Goal: Task Accomplishment & Management: Use online tool/utility

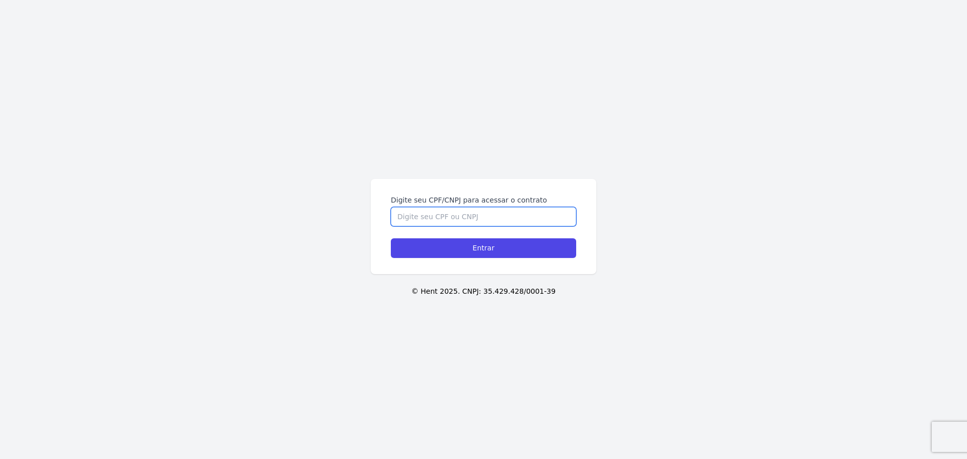
click at [472, 223] on input "Digite seu CPF/CNPJ para acessar o contrato" at bounding box center [483, 216] width 185 height 19
type input "40920494803"
click at [391, 238] on input "Entrar" at bounding box center [483, 248] width 185 height 20
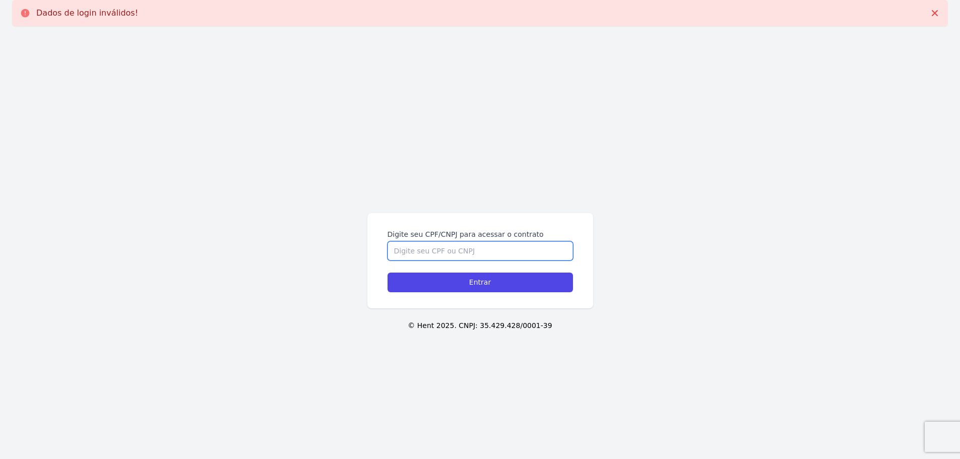
click at [448, 255] on input "Digite seu CPF/CNPJ para acessar o contrato" at bounding box center [479, 250] width 185 height 19
type input "40920494803"
click at [387, 273] on input "Entrar" at bounding box center [479, 283] width 185 height 20
click at [486, 248] on input "Digite seu CPF/CNPJ para acessar o contrato" at bounding box center [479, 250] width 185 height 19
type input "40920494803"
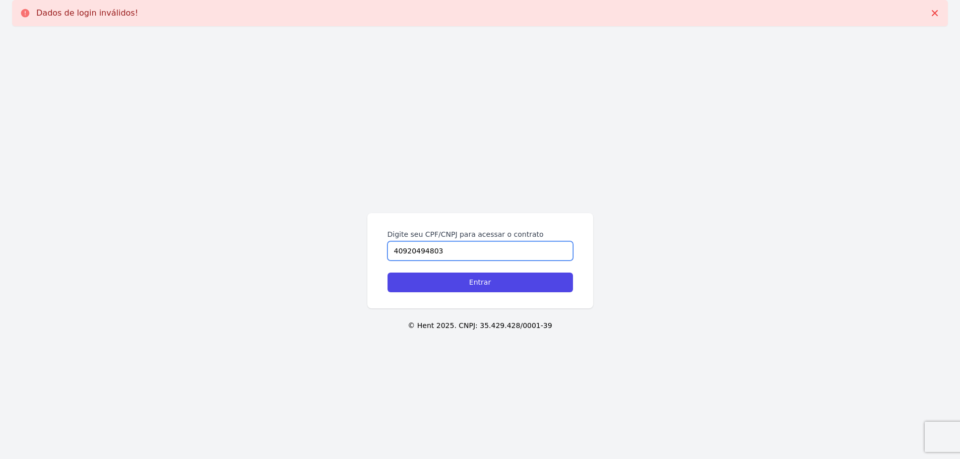
click at [387, 273] on input "Entrar" at bounding box center [479, 283] width 185 height 20
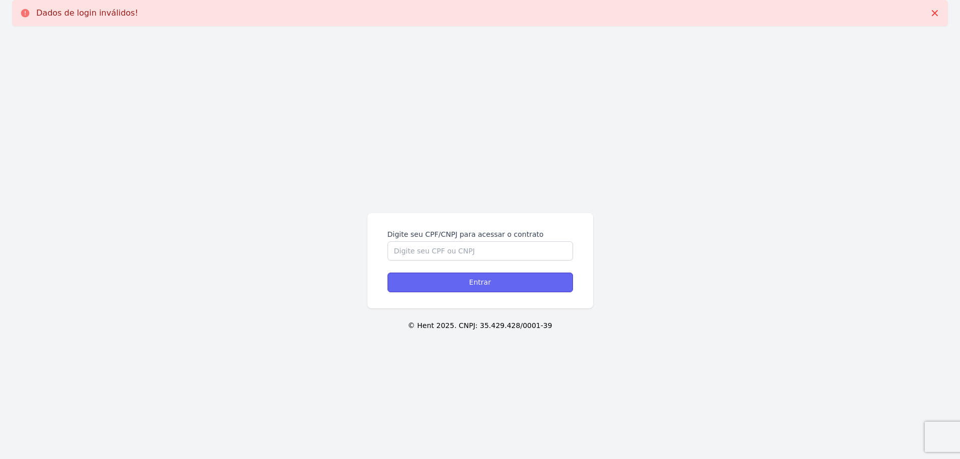
click at [470, 282] on input "Entrar" at bounding box center [479, 283] width 185 height 20
drag, startPoint x: 123, startPoint y: 4, endPoint x: 124, endPoint y: 18, distance: 13.6
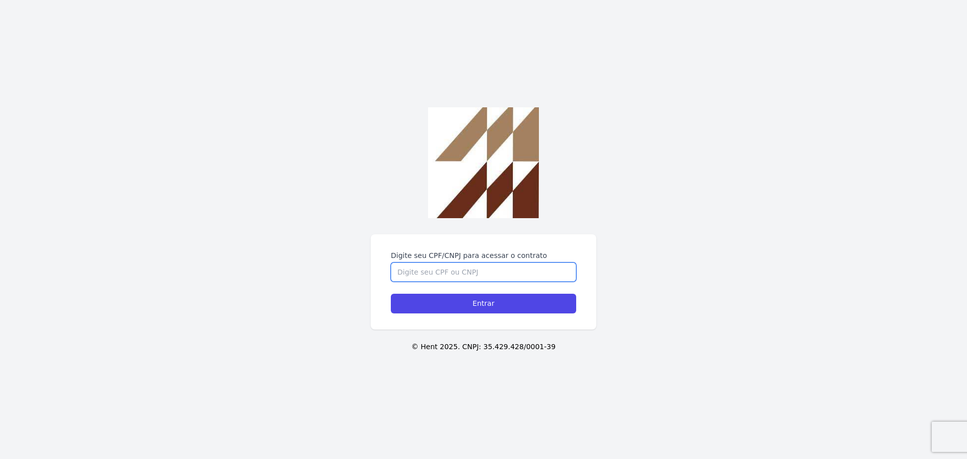
click at [475, 213] on div "Digite seu CPF/CNPJ para acessar o contrato Entrar © Hent 2025. CNPJ: 35.429.42…" at bounding box center [483, 229] width 967 height 459
type input "40920494803"
click at [391, 294] on input "Entrar" at bounding box center [483, 304] width 185 height 20
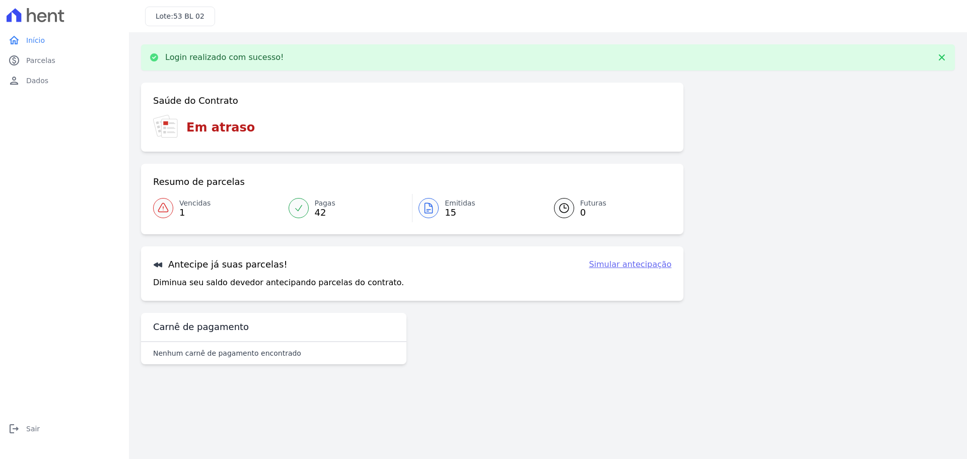
click at [166, 207] on icon at bounding box center [163, 207] width 10 height 9
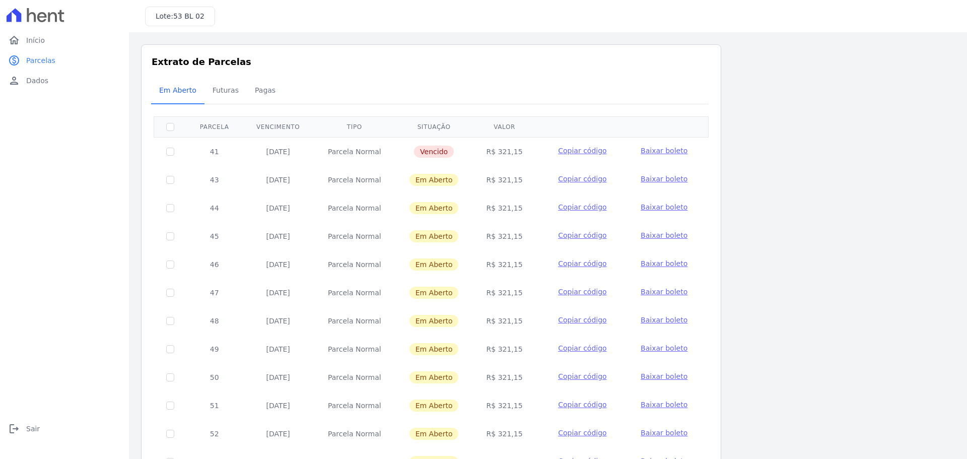
click at [666, 151] on span "Baixar boleto" at bounding box center [664, 151] width 47 height 8
click at [169, 130] on input "checkbox" at bounding box center [170, 127] width 8 height 8
checkbox input "true"
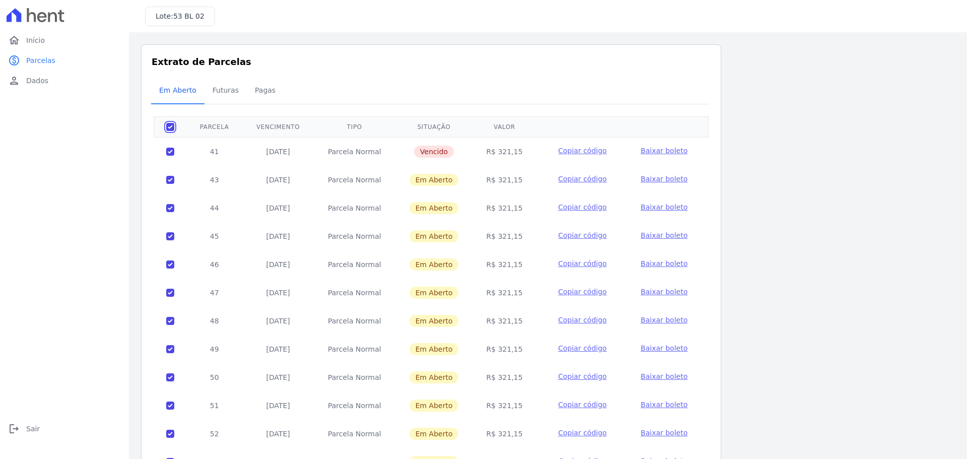
checkbox input "true"
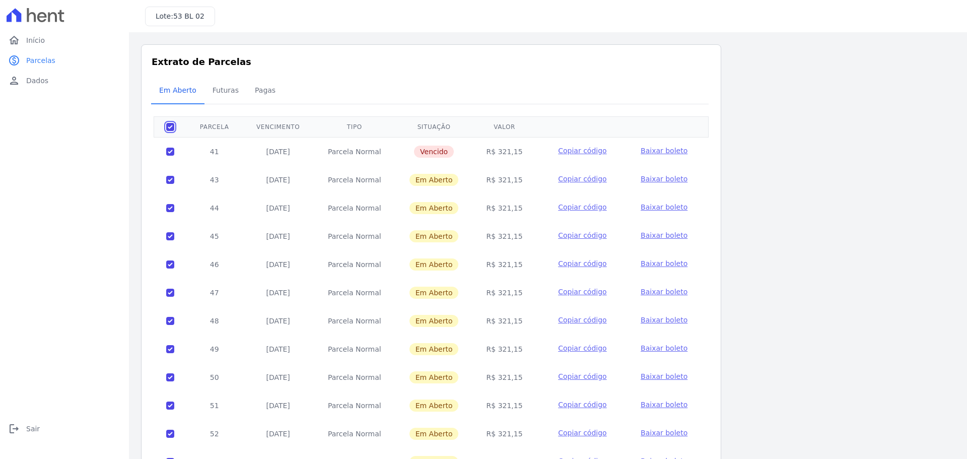
checkbox input "true"
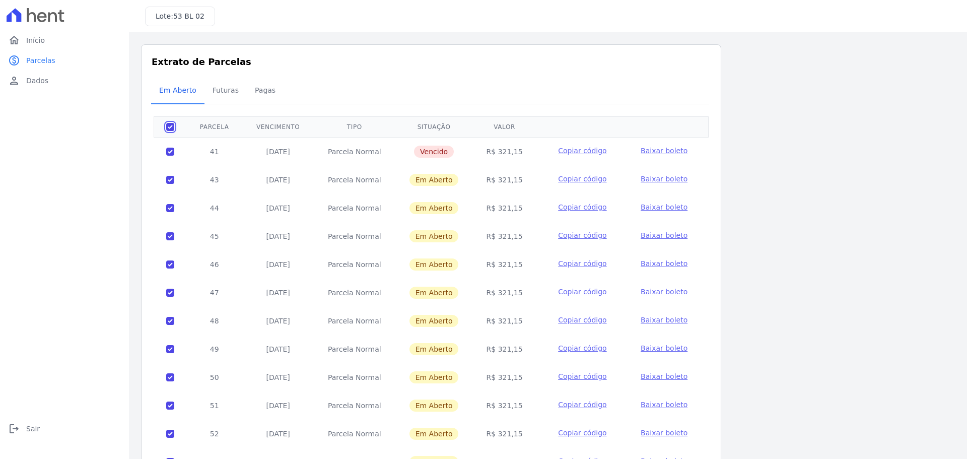
checkbox input "true"
click at [218, 94] on span "Futuras" at bounding box center [226, 90] width 38 height 20
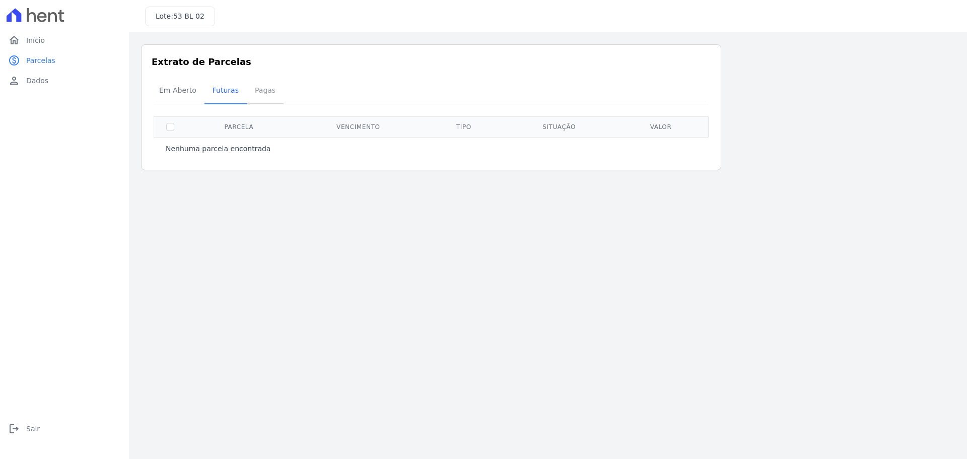
click at [252, 93] on span "Pagas" at bounding box center [265, 90] width 33 height 20
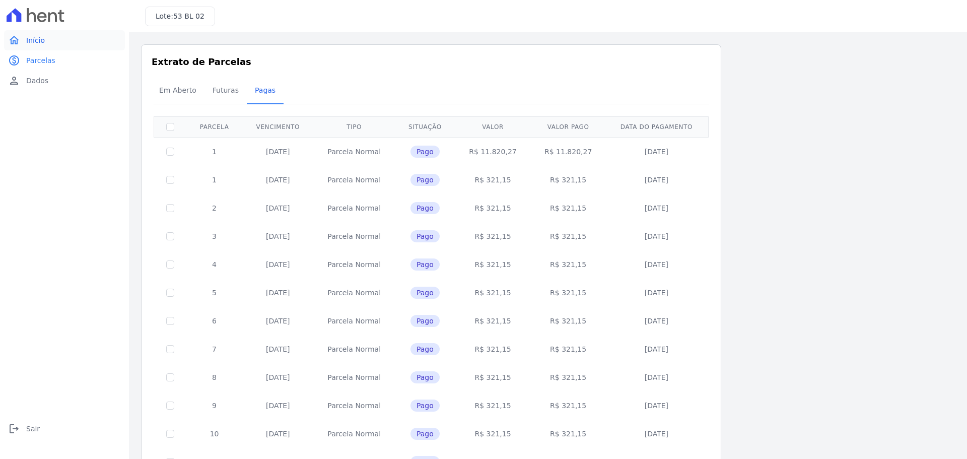
click at [48, 39] on link "home Início" at bounding box center [64, 40] width 121 height 20
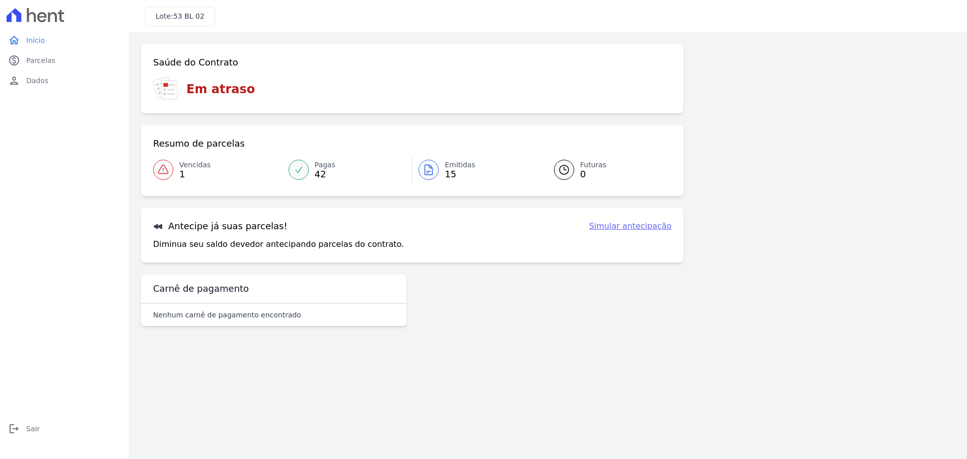
click at [622, 230] on link "Simular antecipação" at bounding box center [630, 226] width 83 height 12
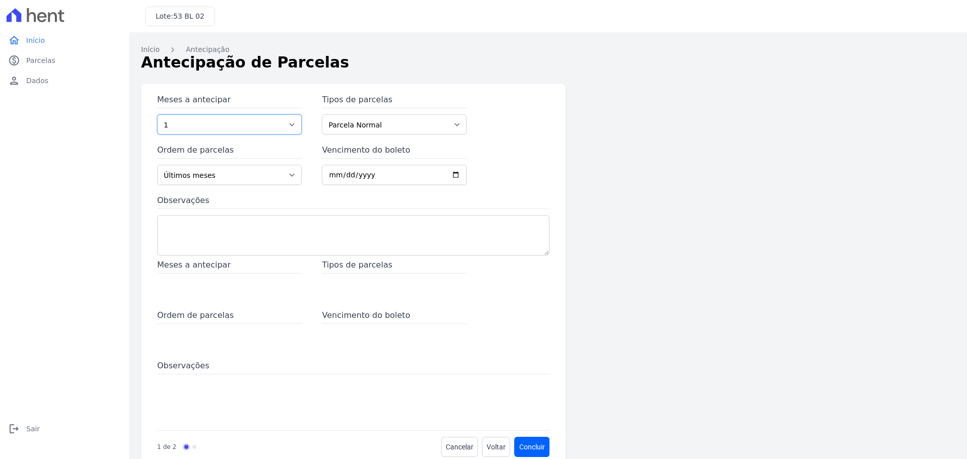
click at [236, 129] on select "1 2 3 4 5 6 7 8 9 10 11 12 13 14 15 16 17 18 19 20 21 22 23 24 25 26 27 28 29 3…" at bounding box center [229, 124] width 145 height 20
click at [642, 183] on div "Meses a antecipar 1 2 3 4 5 6 7 8 9 10 11 12 13 14 15 16 17 18 19 20 21 22 23 2…" at bounding box center [463, 275] width 645 height 383
click at [286, 178] on select "Últimos meses Primeiros meses" at bounding box center [229, 175] width 145 height 20
click at [351, 174] on input "Vencimento do boleto" at bounding box center [394, 175] width 145 height 20
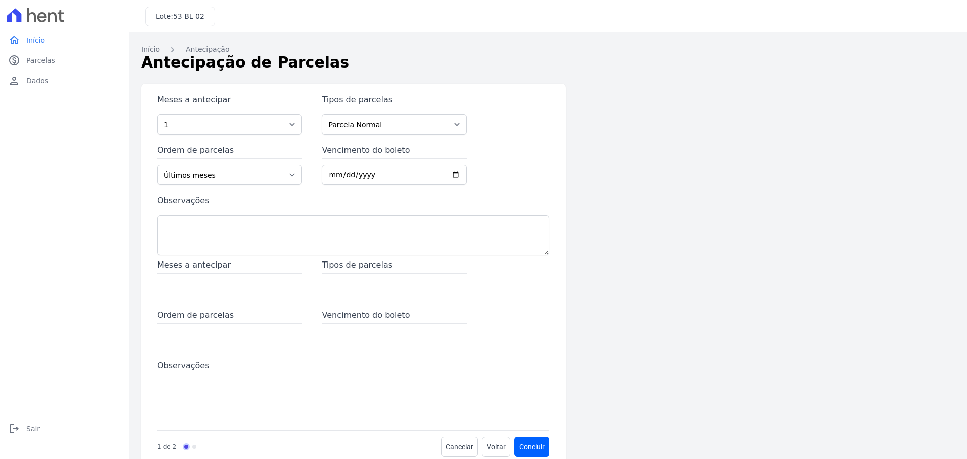
click at [542, 175] on div "Meses a antecipar 1 2 3 4 5 6 7 8 9 10 11 12 13 14 15 16 17 18 19 20 21 22 23 2…" at bounding box center [353, 176] width 393 height 165
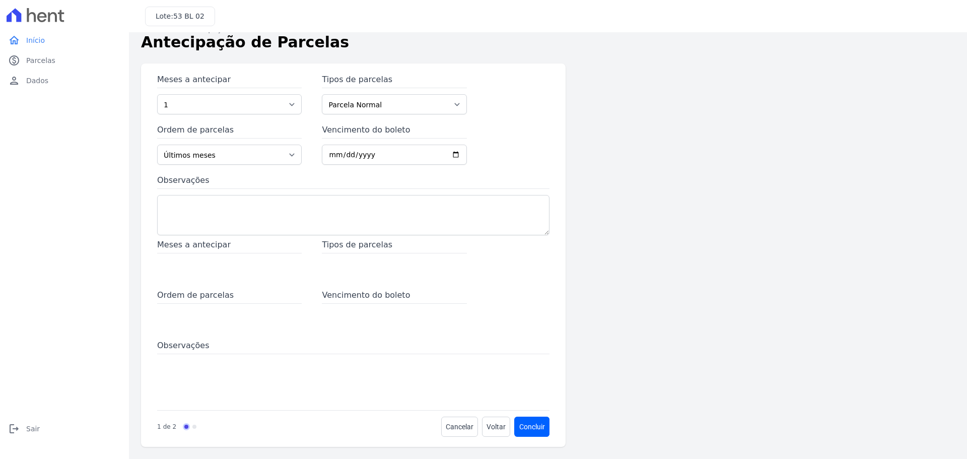
drag, startPoint x: 511, startPoint y: 283, endPoint x: 503, endPoint y: 281, distance: 8.7
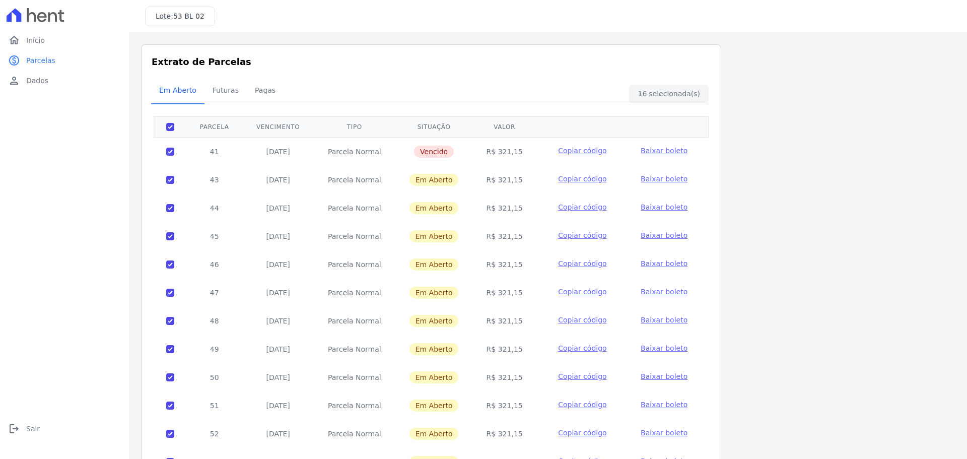
drag, startPoint x: 336, startPoint y: 193, endPoint x: 331, endPoint y: 194, distance: 5.1
